Goal: Task Accomplishment & Management: Manage account settings

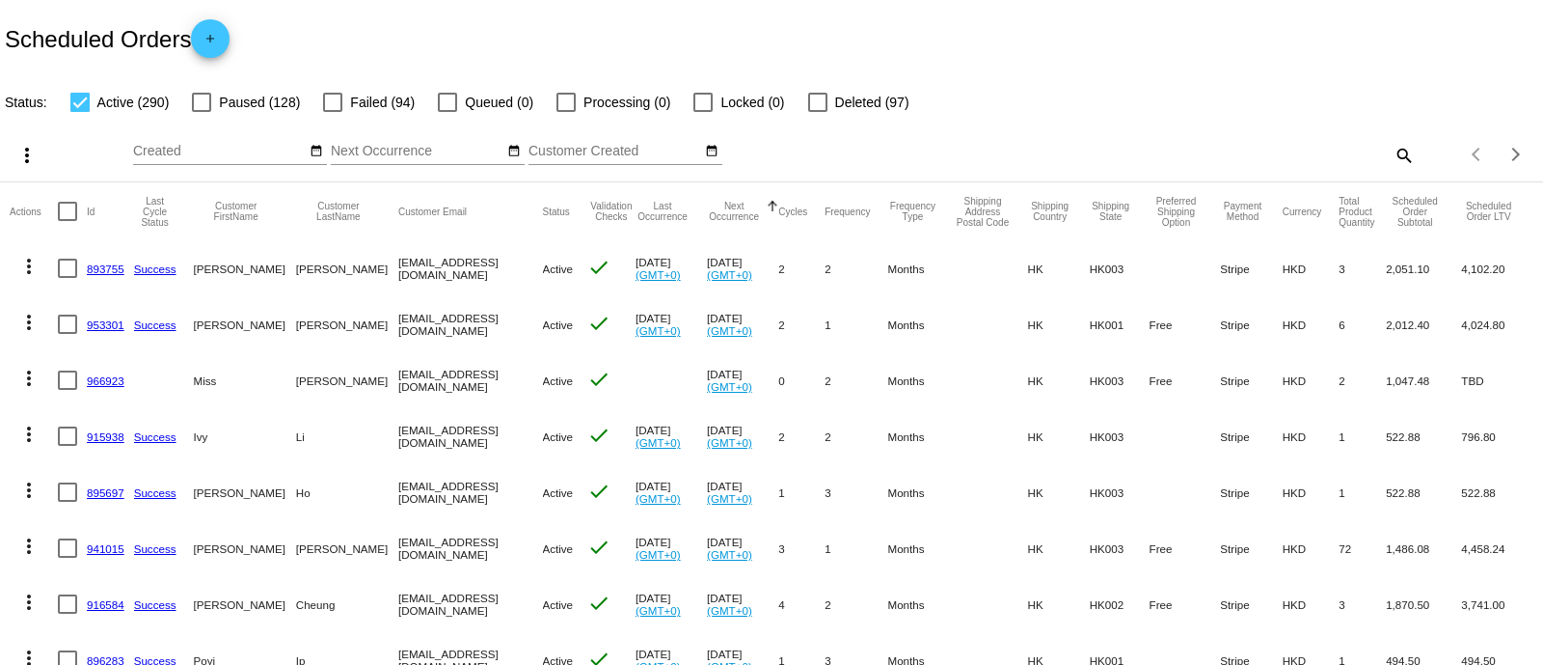
click at [1415, 163] on div "Items per page: 20 1 - 20 of 290" at bounding box center [1479, 154] width 128 height 54
click at [1392, 148] on mat-icon "search" at bounding box center [1403, 155] width 23 height 30
click at [1193, 149] on input "Search" at bounding box center [1222, 151] width 385 height 15
paste input "[EMAIL_ADDRESS][DOMAIN_NAME]"
type input "[EMAIL_ADDRESS][DOMAIN_NAME]"
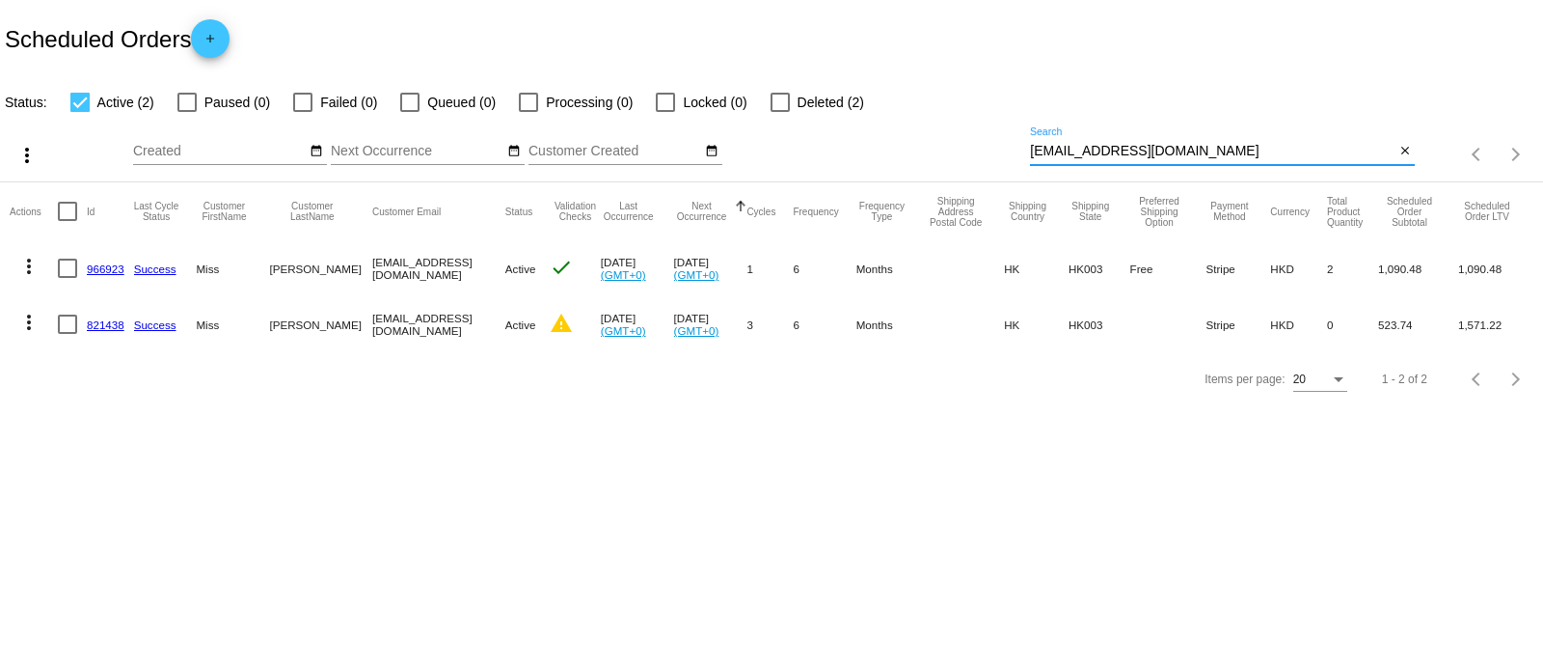
click at [109, 270] on link "966923" at bounding box center [106, 268] width 38 height 13
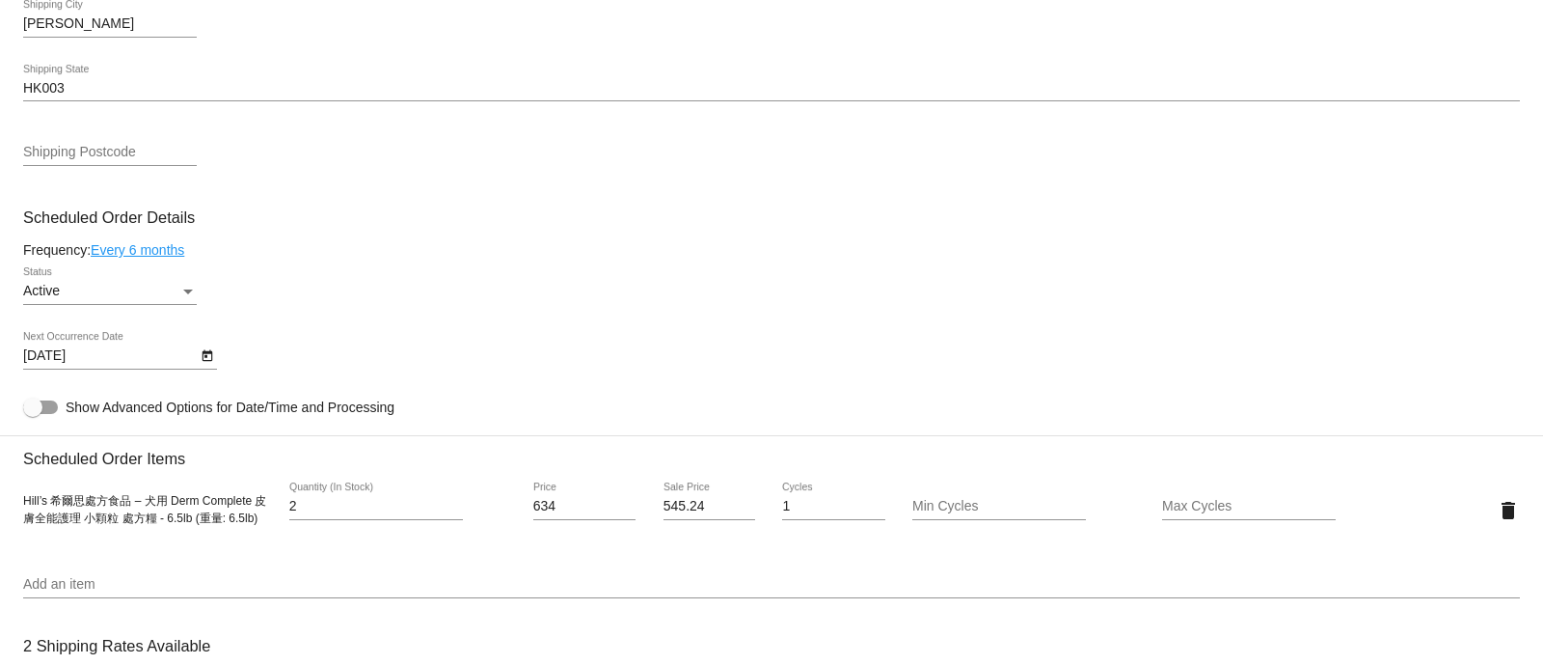
scroll to position [1085, 0]
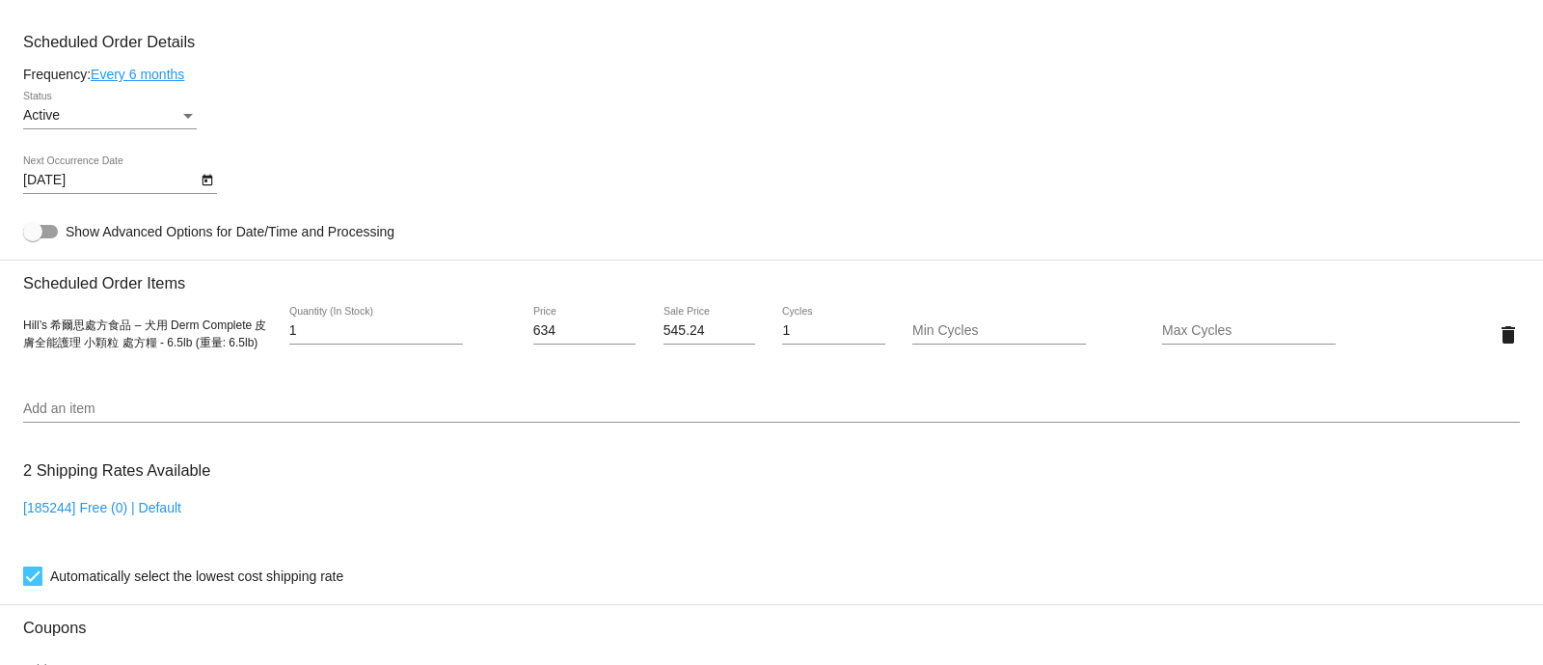
type input "1"
click at [453, 339] on input "1" at bounding box center [376, 330] width 174 height 15
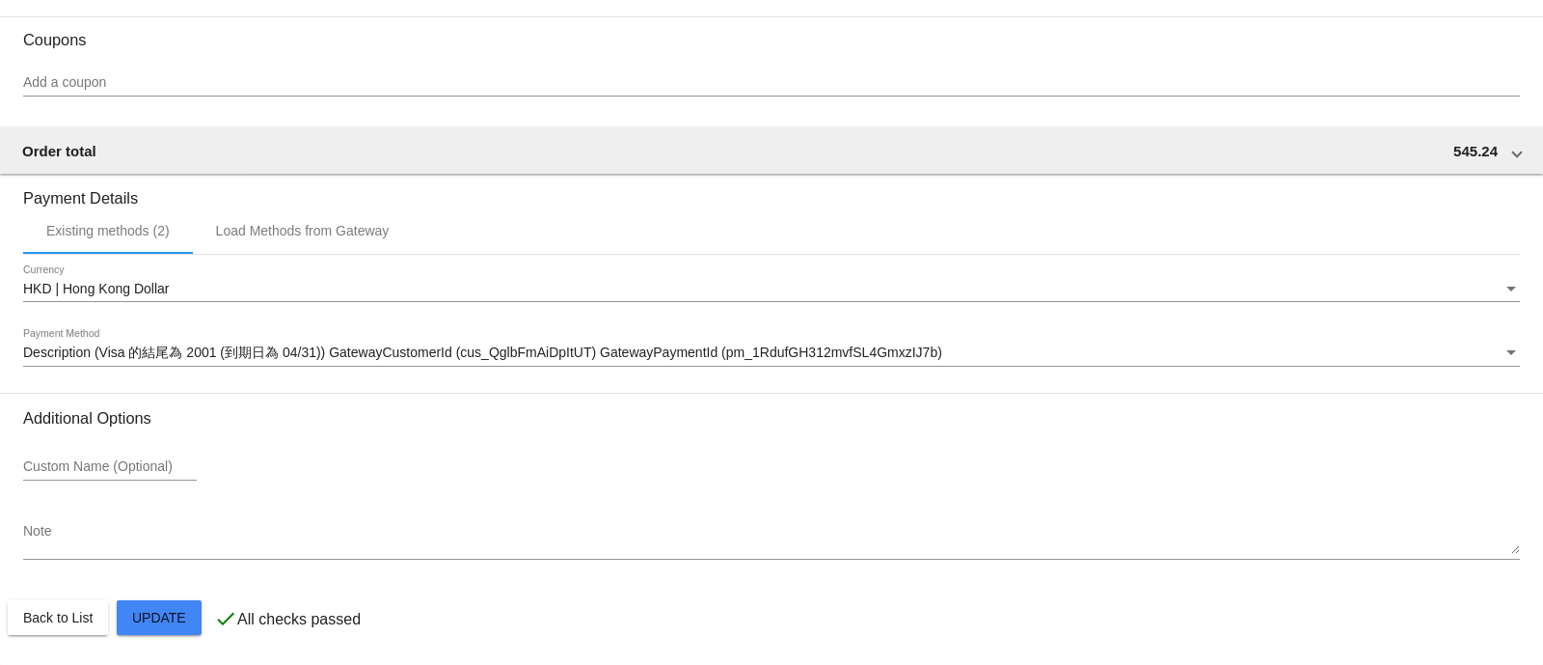
scroll to position [1686, 0]
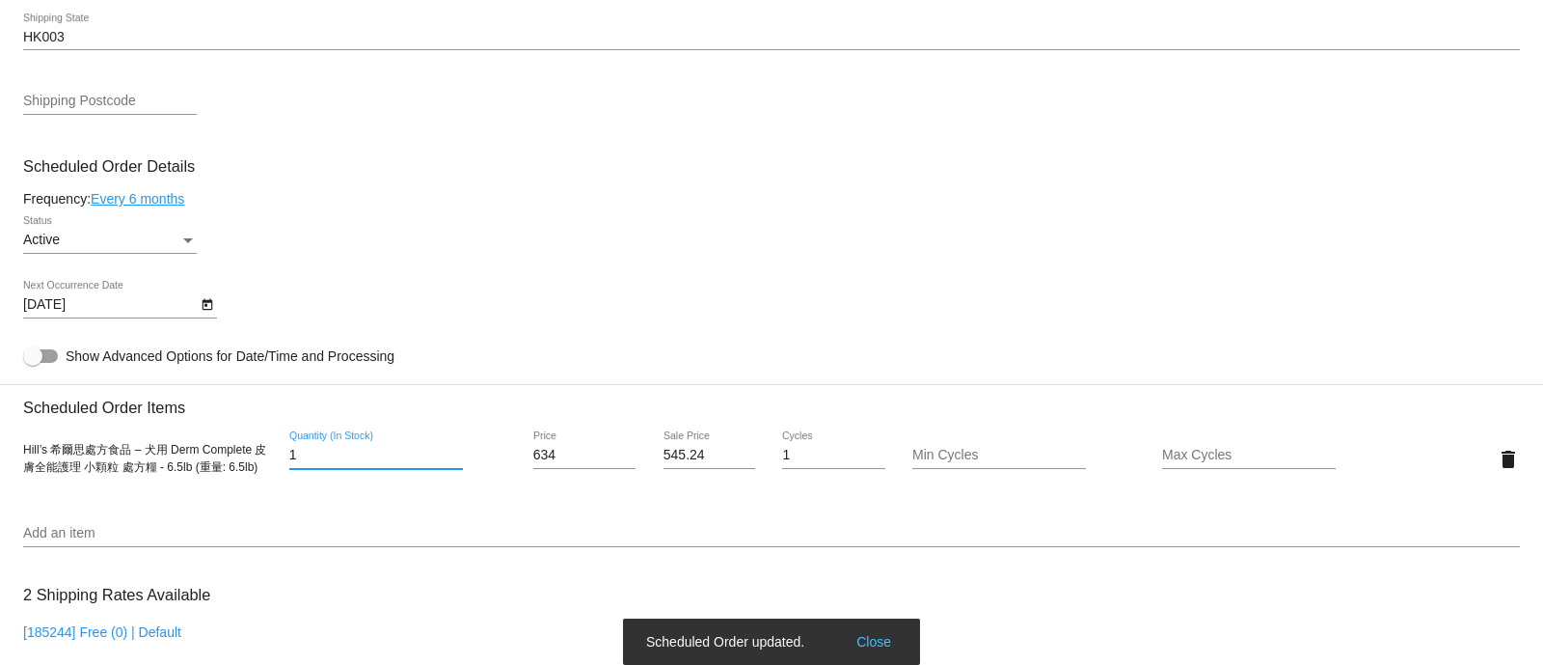
scroll to position [1083, 0]
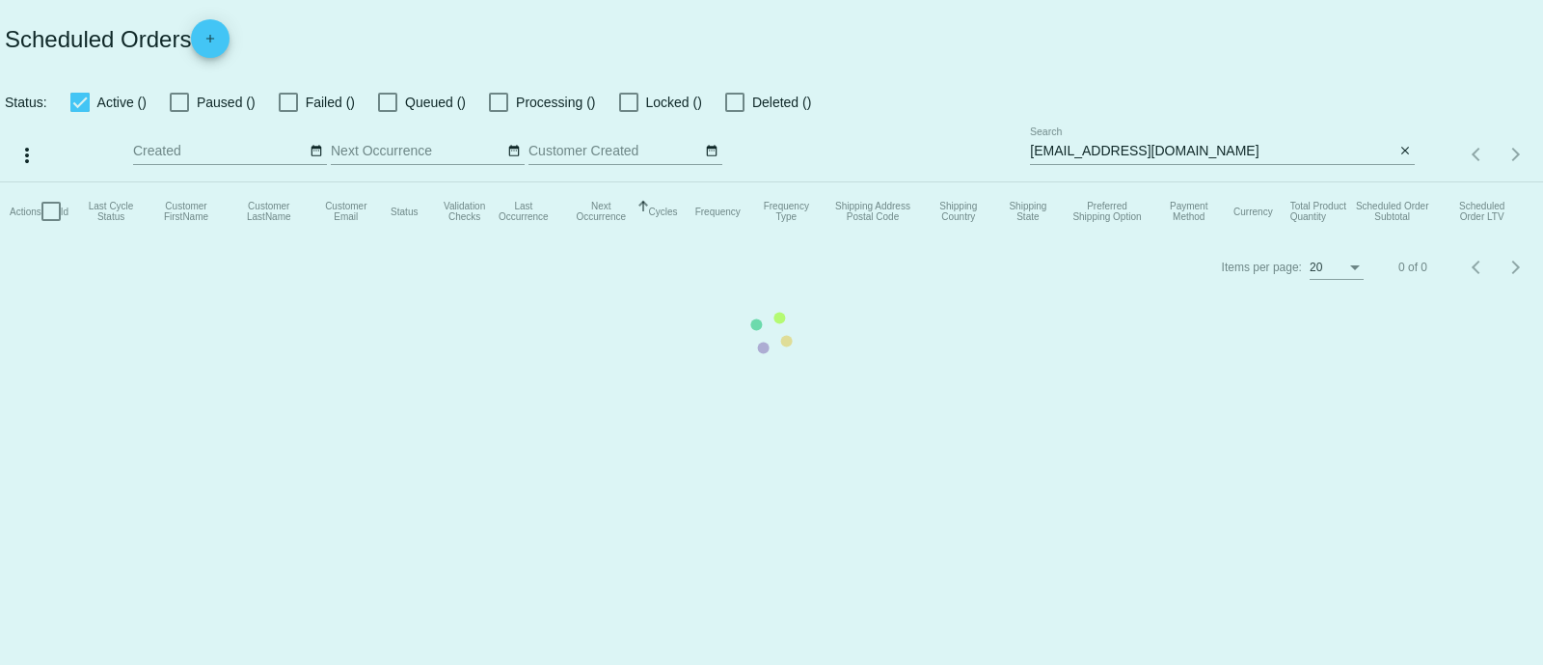
click at [1400, 182] on mat-table "Actions Id Last Cycle Status Customer FirstName Customer LastName Customer Emai…" at bounding box center [771, 211] width 1543 height 58
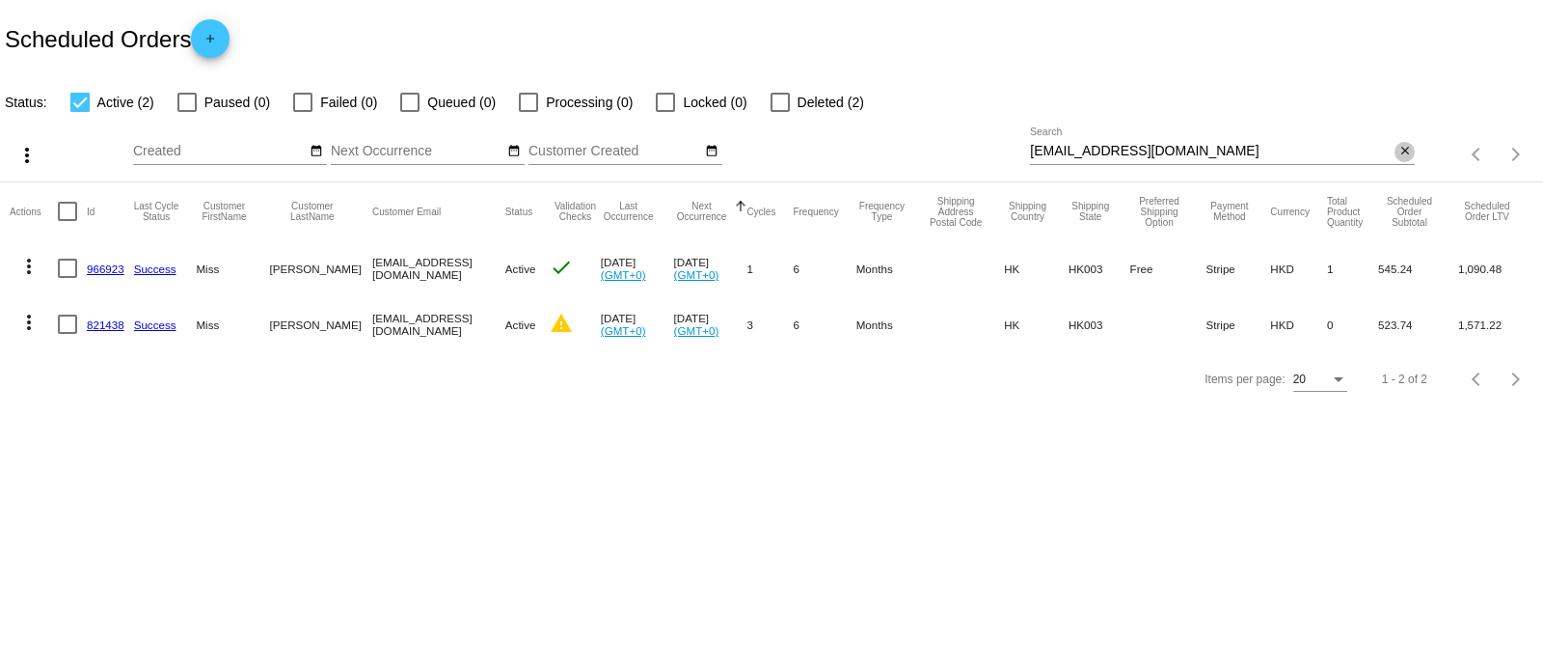
click at [1402, 154] on mat-icon "close" at bounding box center [1406, 151] width 14 height 15
click at [1300, 152] on div "search" at bounding box center [1222, 155] width 385 height 30
click at [1408, 157] on app-dashboard-scheduled-orders "Scheduled Orders add Status: Active (2) Paused (0) Failed (0) Queued (0) Proces…" at bounding box center [771, 203] width 1543 height 406
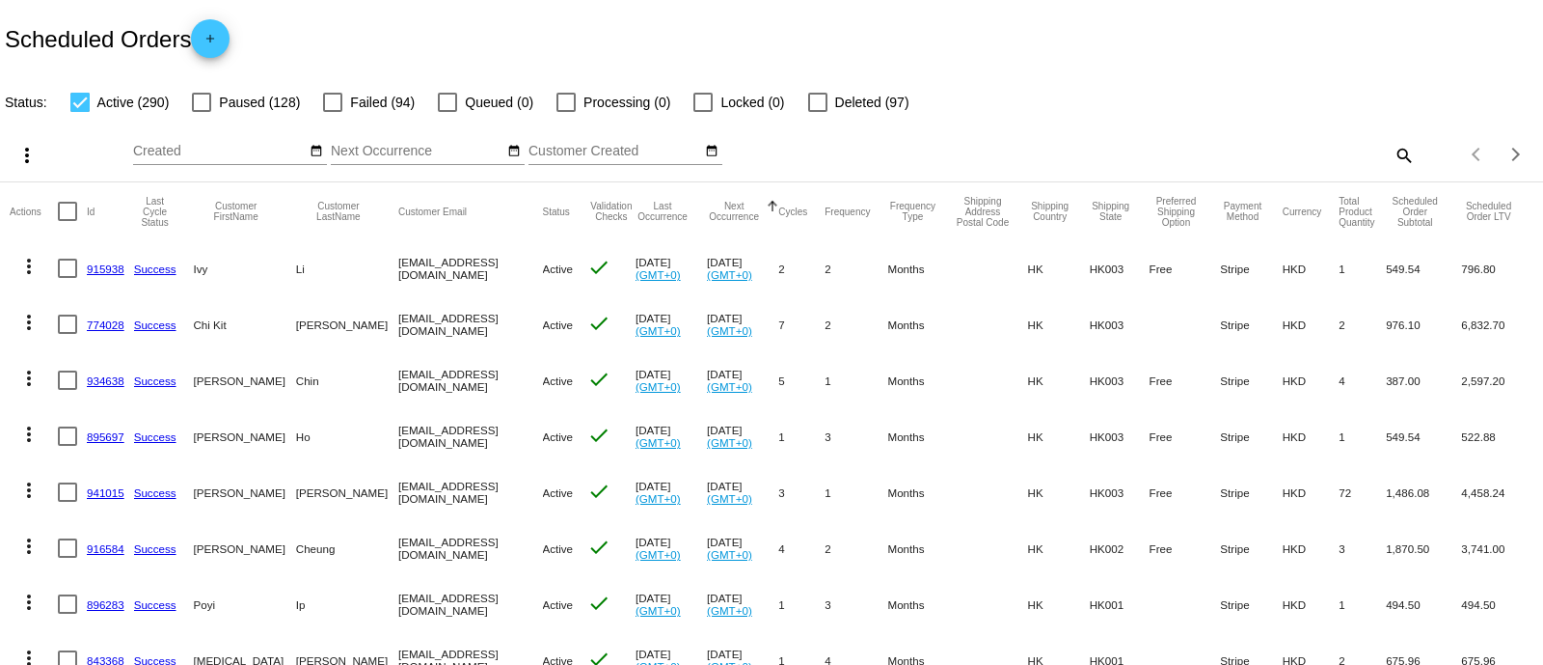
click at [1392, 152] on mat-icon "search" at bounding box center [1403, 155] width 23 height 30
click at [1369, 157] on input "Search" at bounding box center [1222, 151] width 385 height 15
paste input "[EMAIL_ADDRESS][DOMAIN_NAME]"
type input "[EMAIL_ADDRESS][DOMAIN_NAME]"
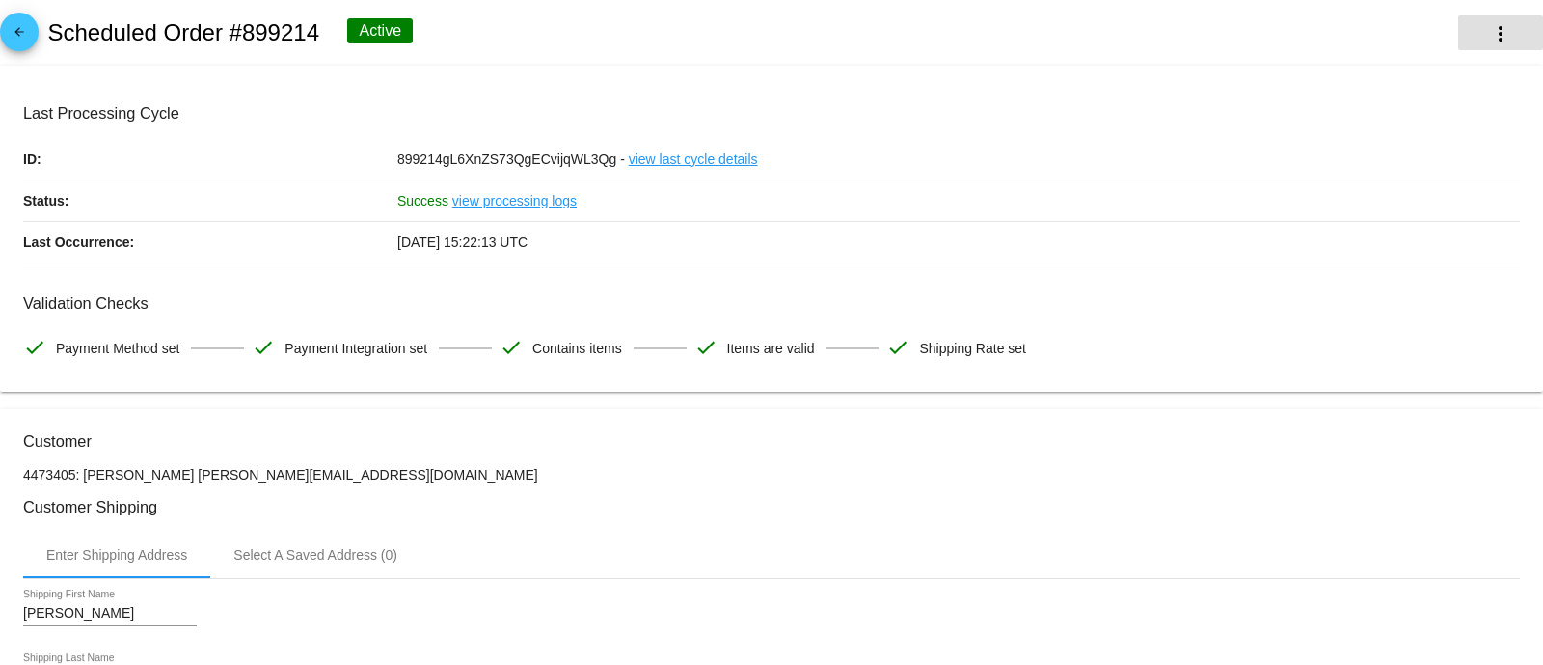
click at [1465, 16] on button "more_vert" at bounding box center [1500, 32] width 85 height 35
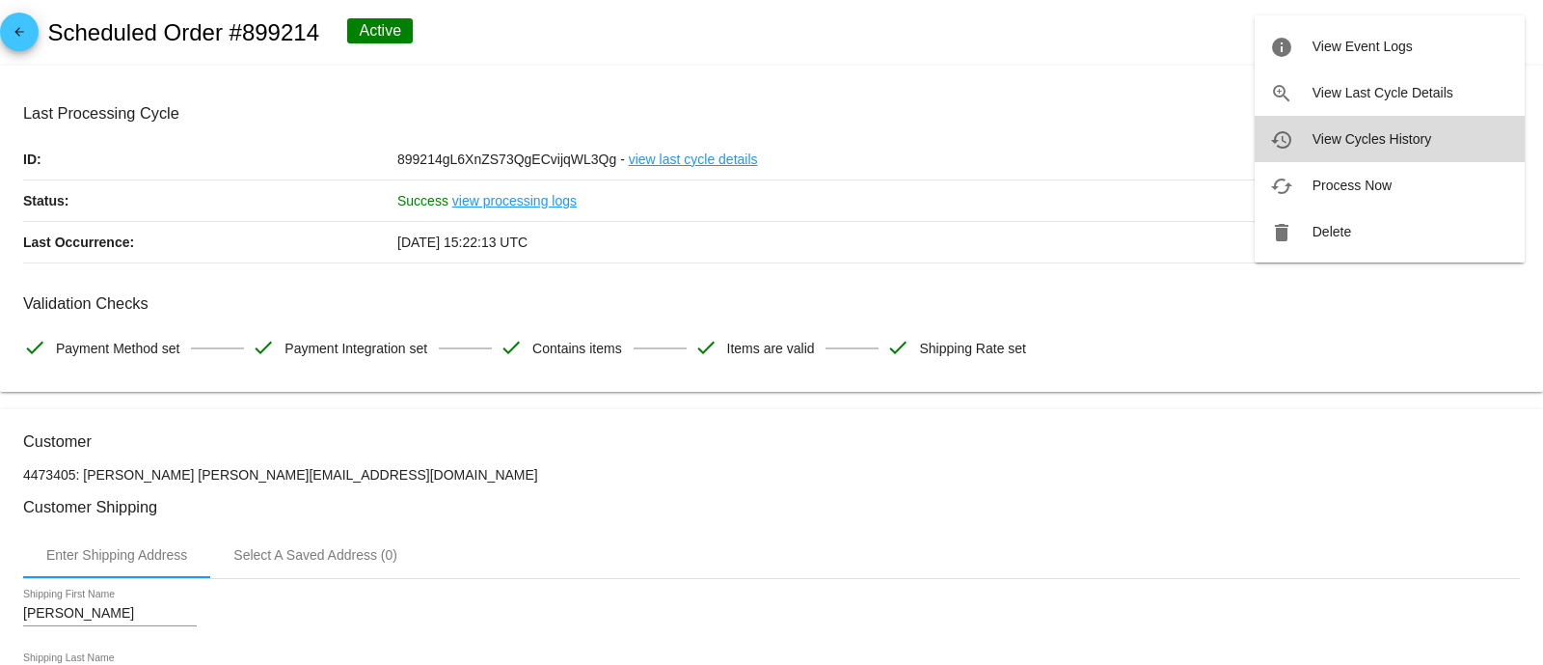
click at [1347, 137] on span "View Cycles History" at bounding box center [1372, 138] width 119 height 15
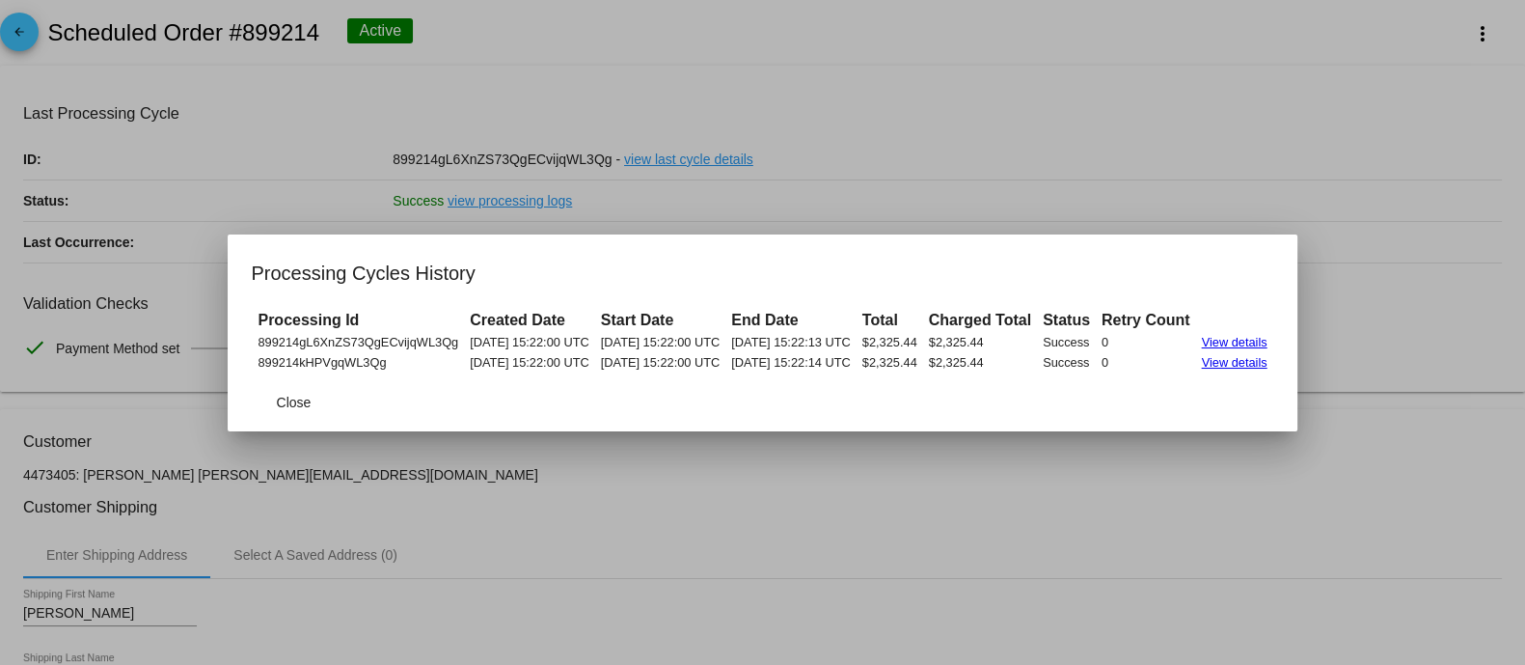
click at [1109, 97] on div at bounding box center [762, 332] width 1525 height 665
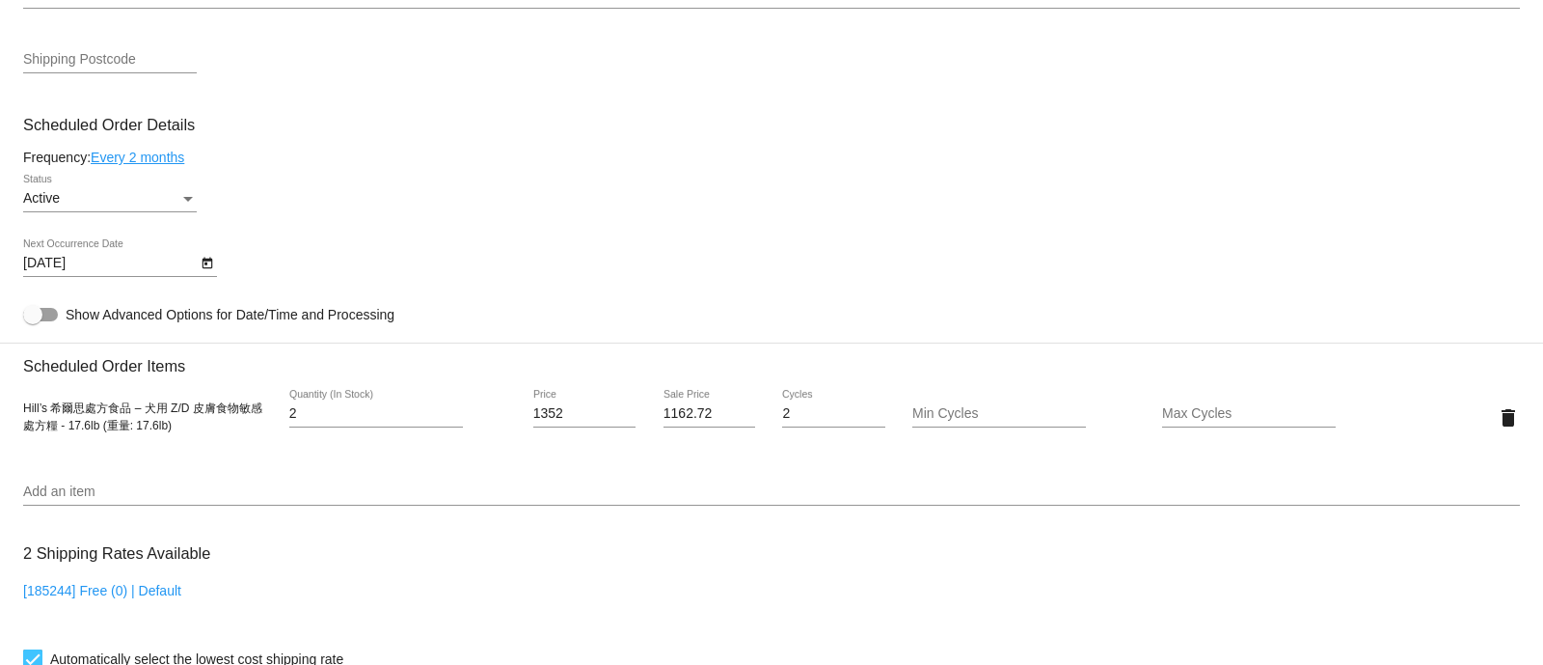
scroll to position [964, 0]
